Goal: Find specific page/section

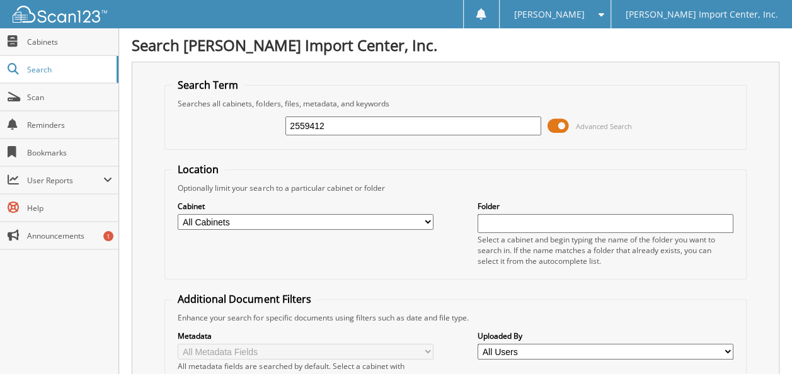
type input "2559412"
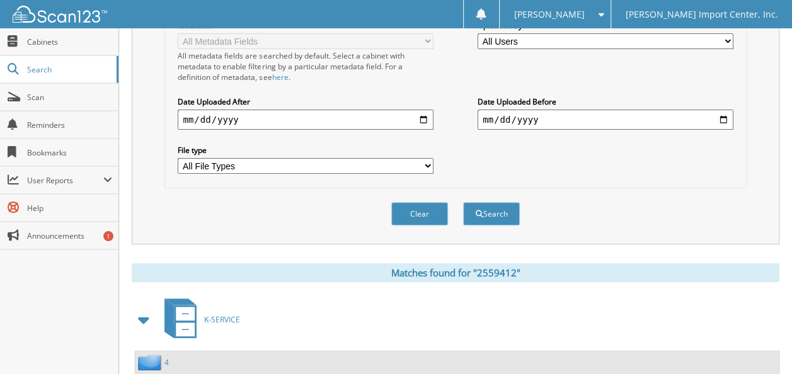
scroll to position [378, 0]
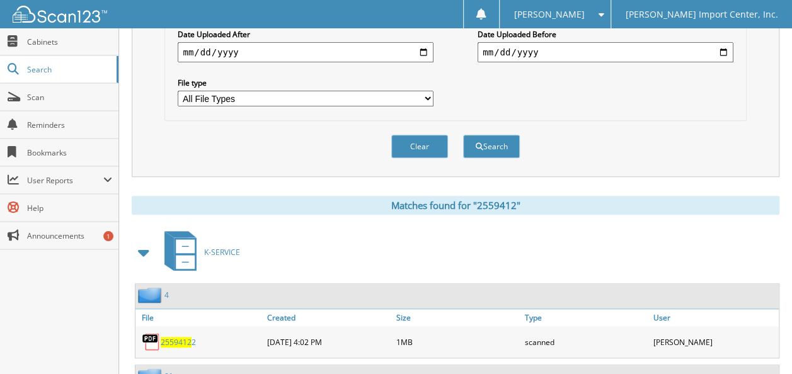
click at [178, 337] on span "2559412" at bounding box center [176, 342] width 31 height 11
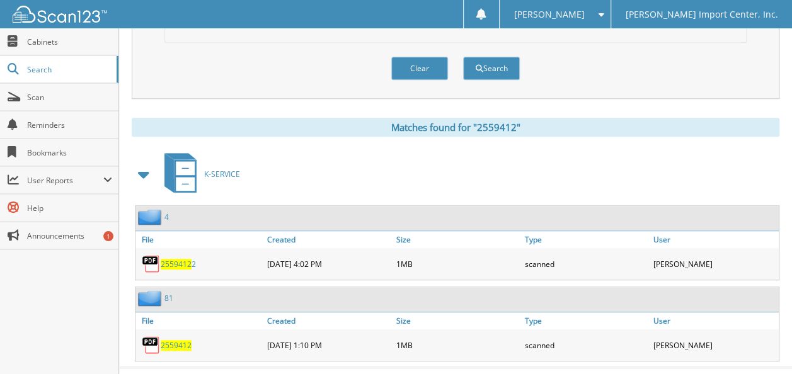
scroll to position [465, 0]
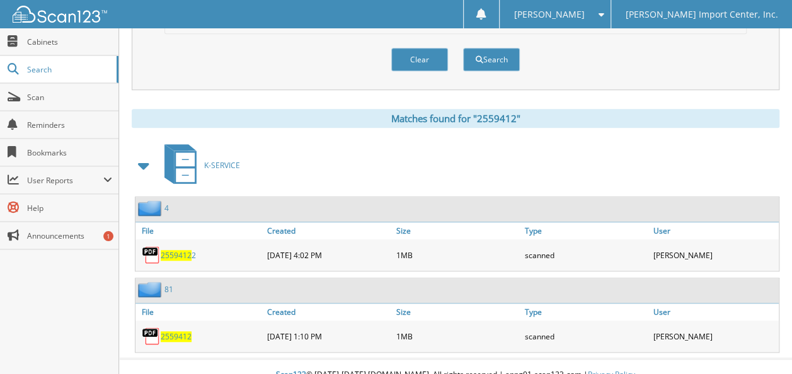
click at [181, 331] on span "2559412" at bounding box center [176, 336] width 31 height 11
